Goal: Task Accomplishment & Management: Complete application form

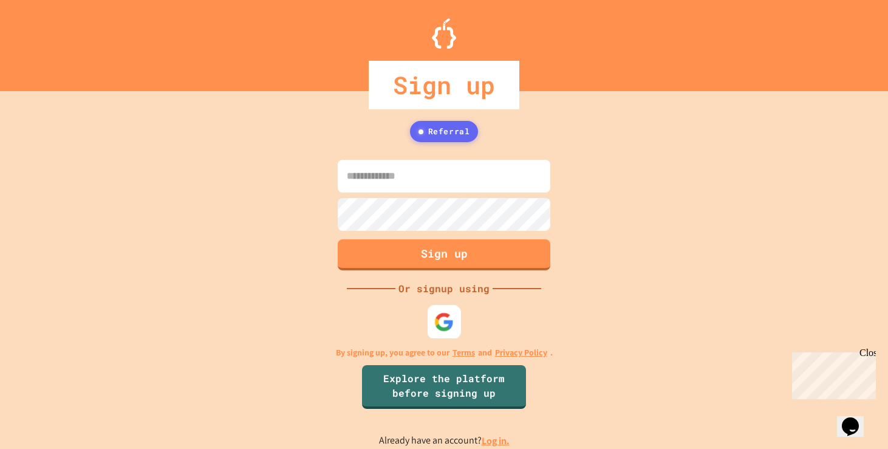
click at [447, 319] on img at bounding box center [444, 322] width 20 height 20
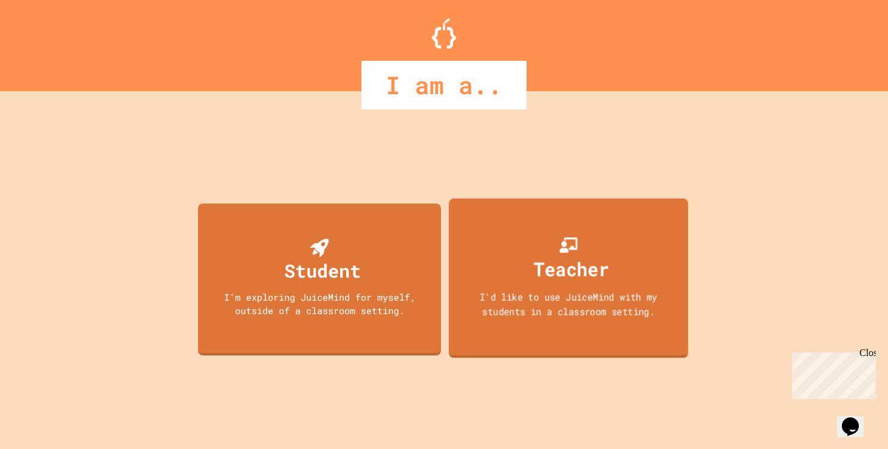
click at [512, 293] on div "I'd like to use JuiceMind with my students in a classroom setting." at bounding box center [569, 303] width 216 height 29
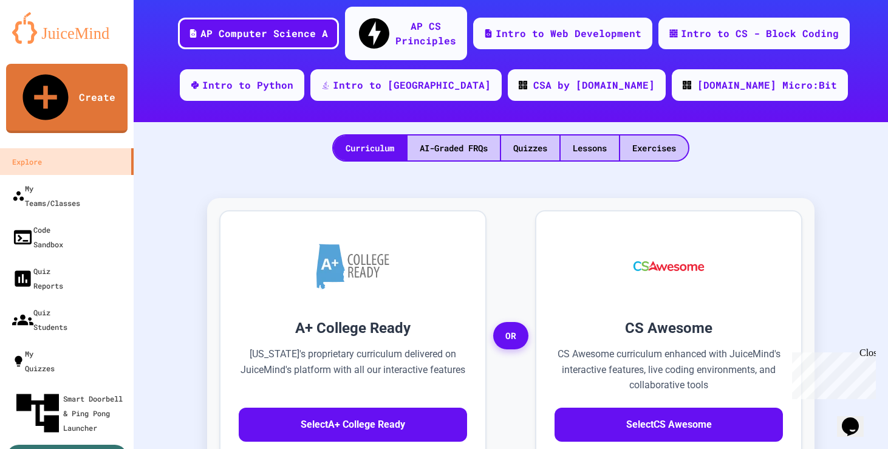
scroll to position [175, 0]
